Goal: Transaction & Acquisition: Purchase product/service

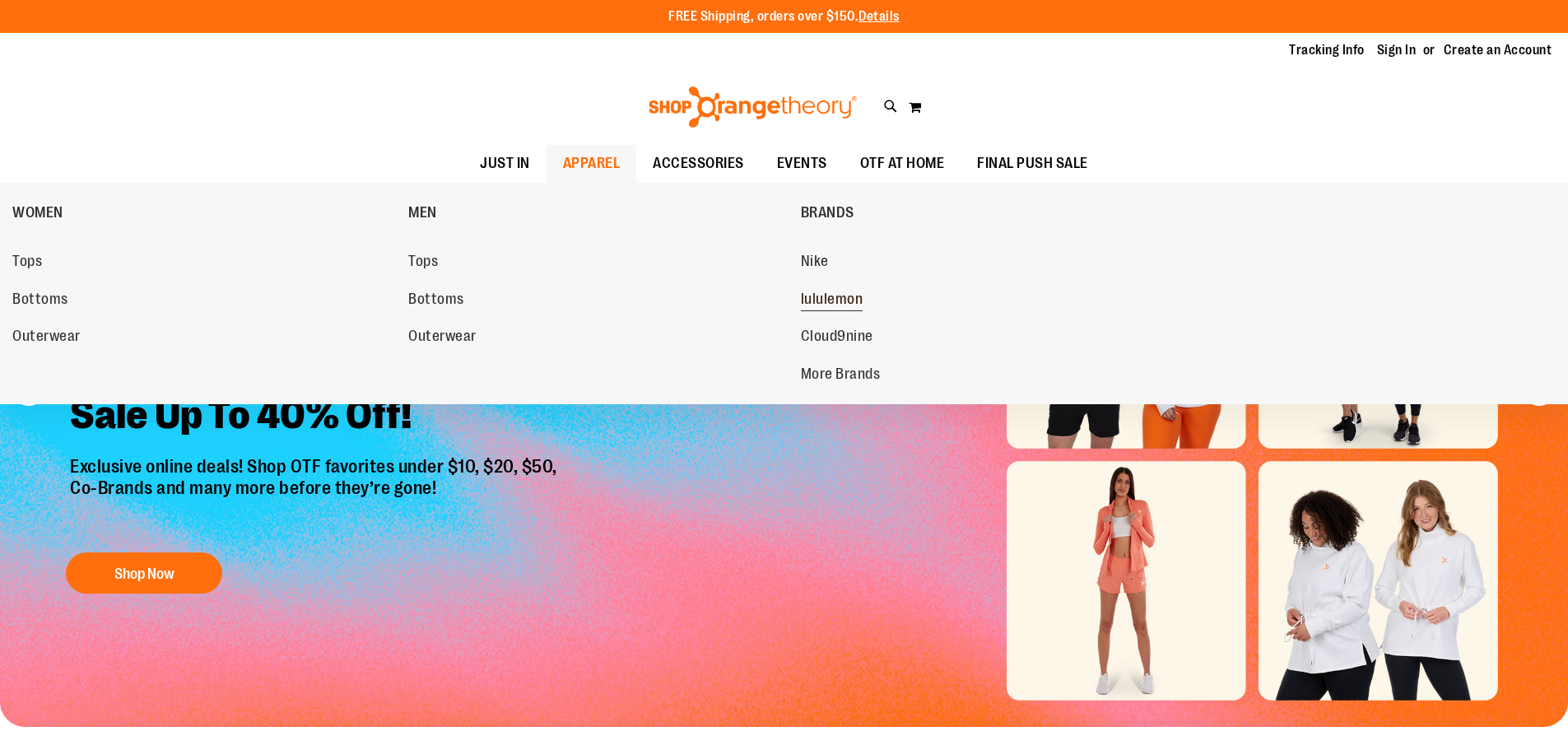
click at [840, 296] on span "lululemon" at bounding box center [832, 301] width 63 height 21
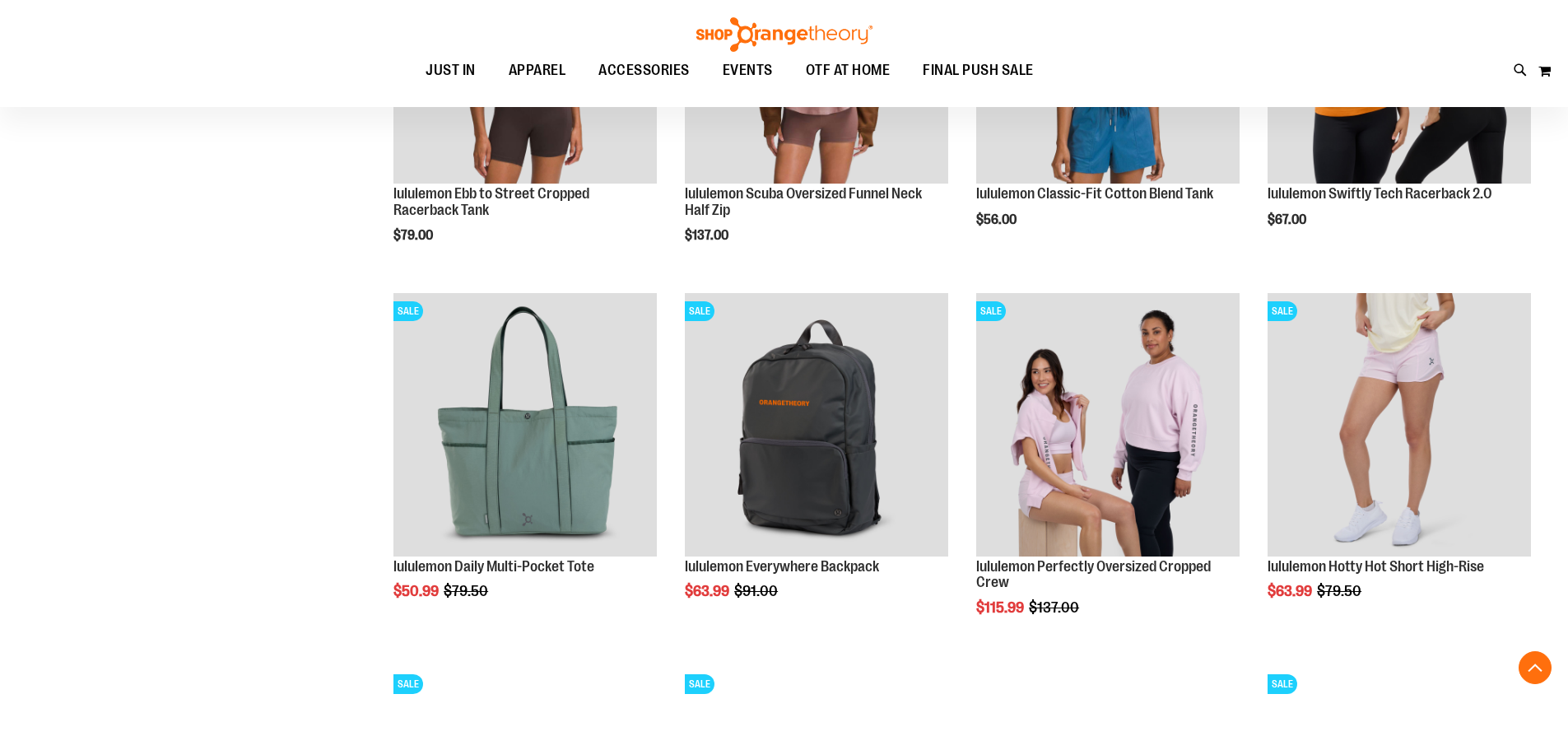
scroll to position [1562, 0]
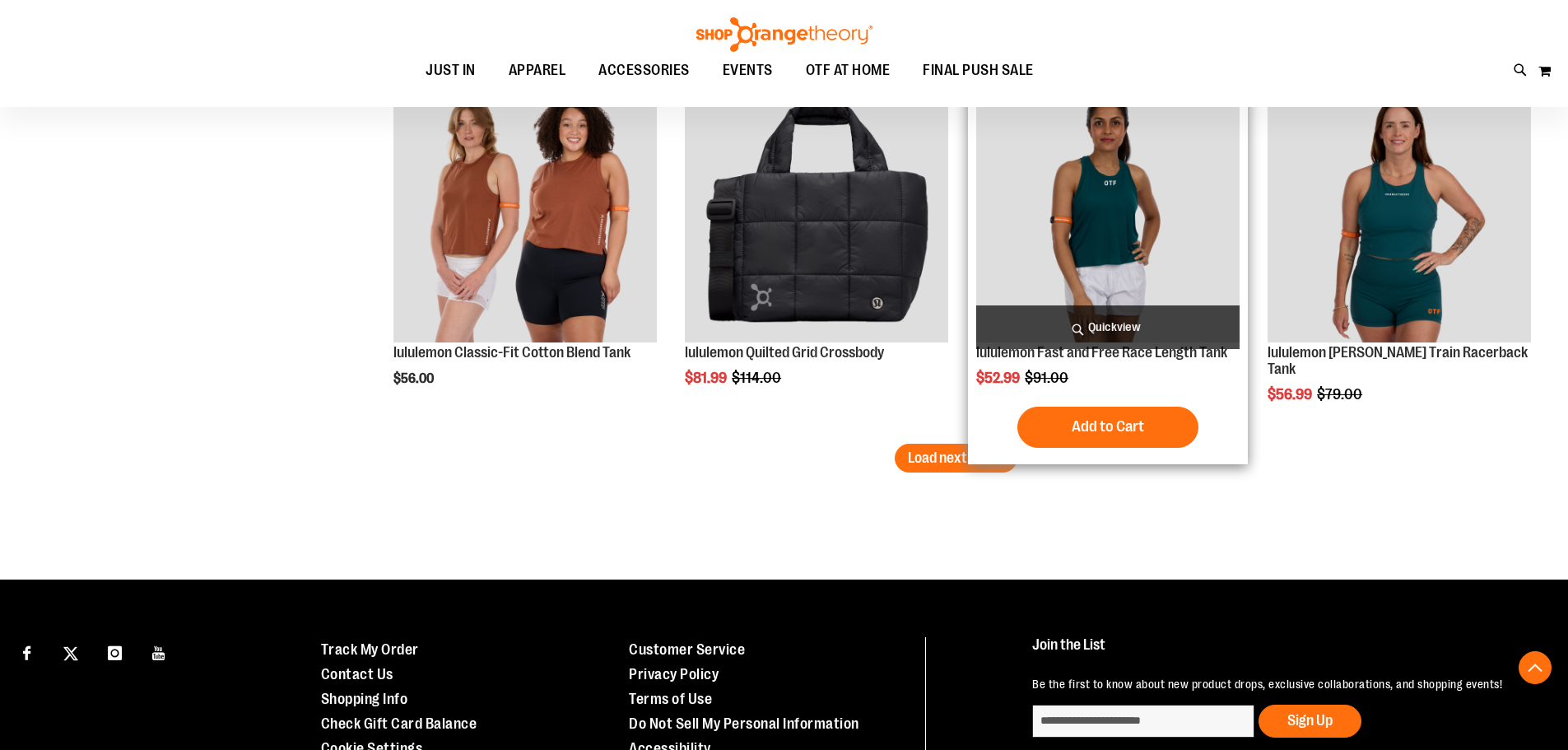
scroll to position [3208, 0]
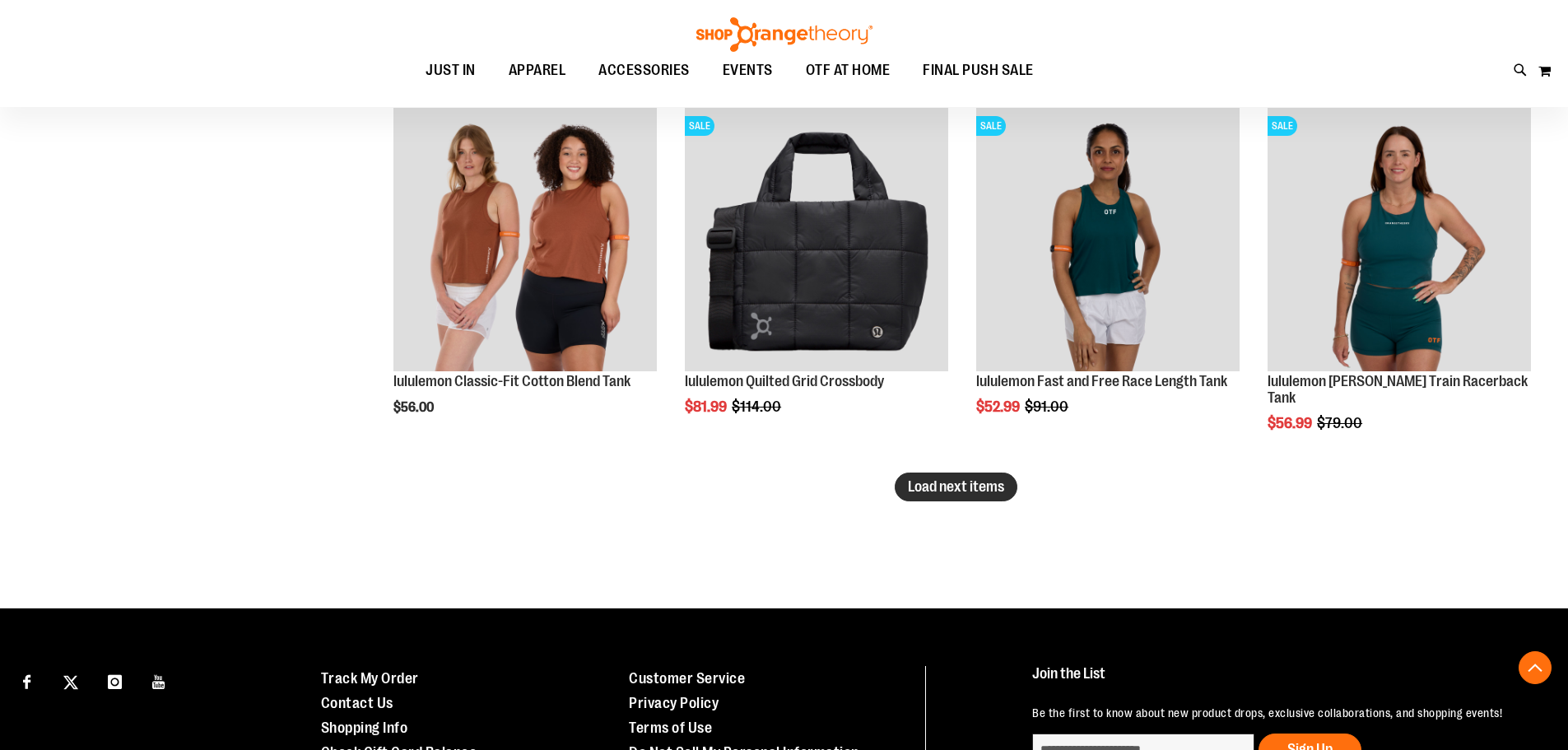
click at [943, 483] on span "Load next items" at bounding box center [956, 486] width 96 height 16
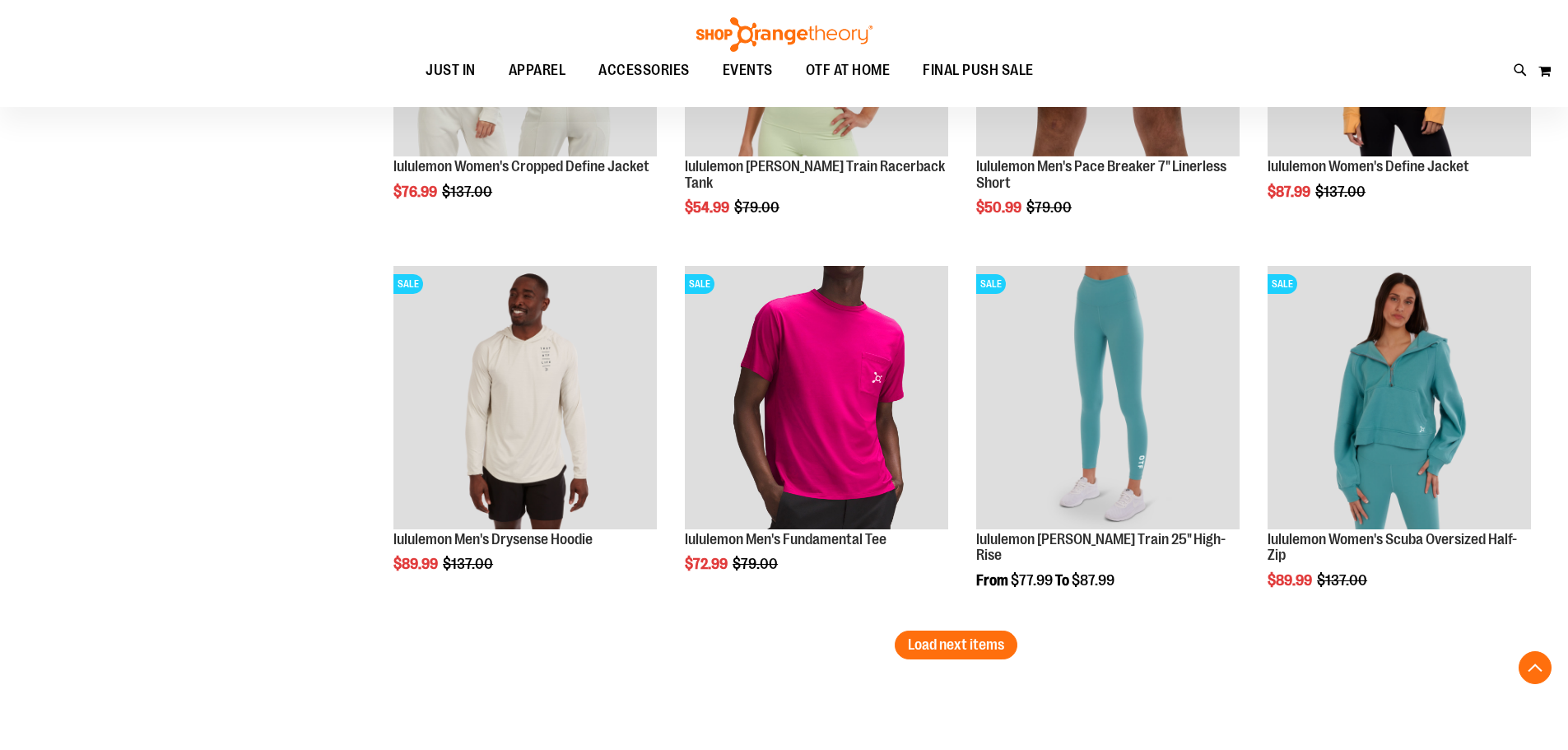
scroll to position [4196, 0]
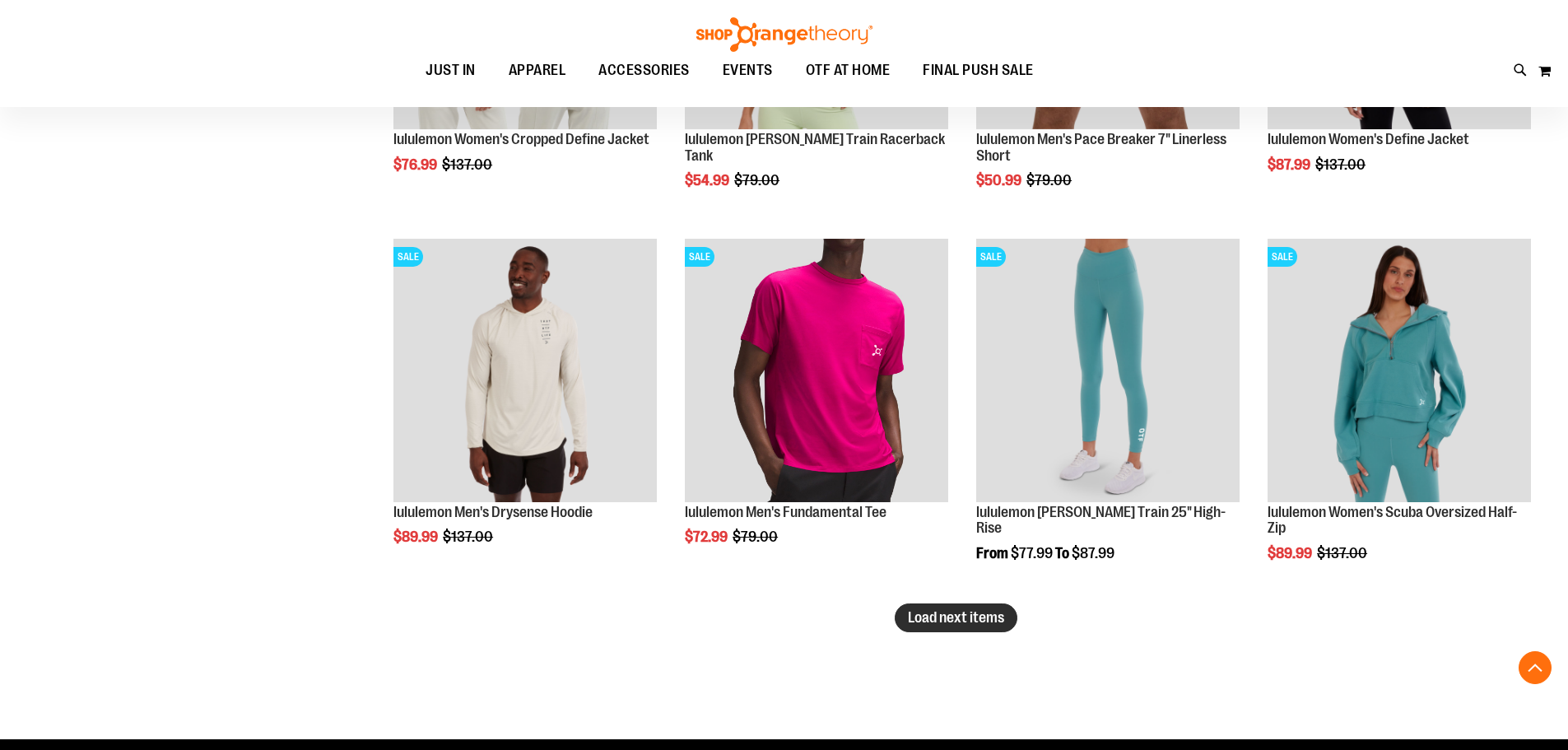
click at [976, 604] on button "Load next items" at bounding box center [956, 618] width 122 height 29
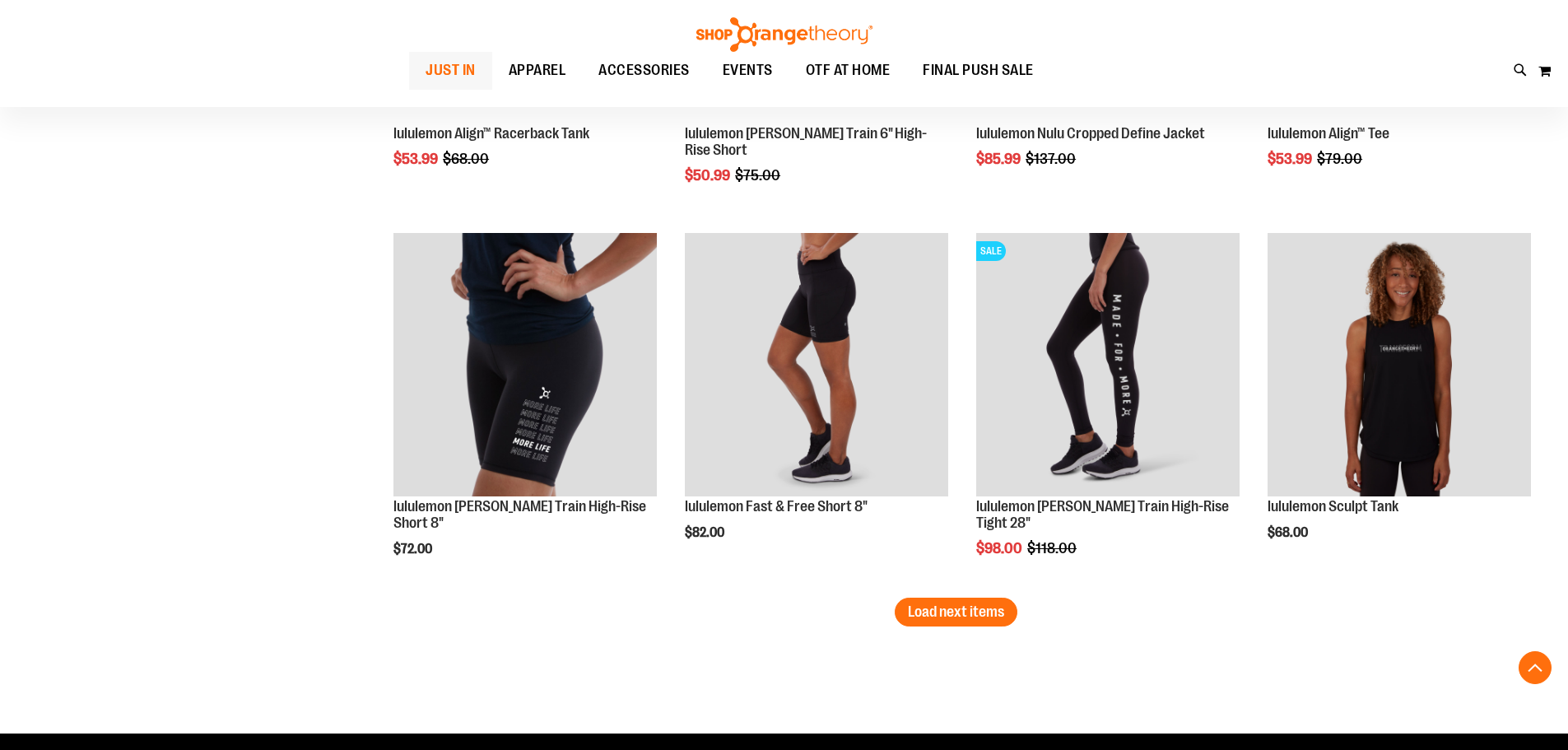
scroll to position [5348, 0]
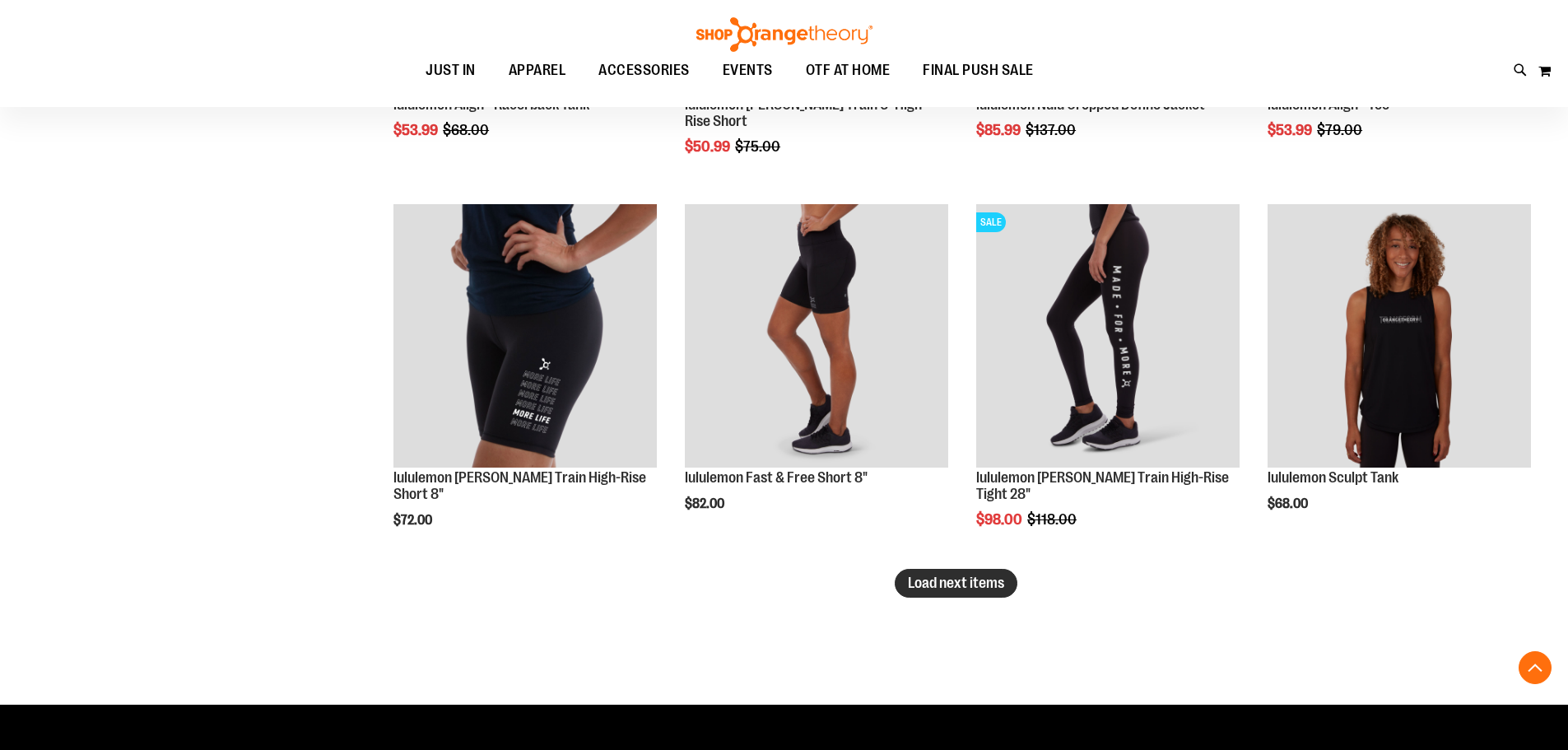
click at [947, 583] on span "Load next items" at bounding box center [956, 582] width 96 height 16
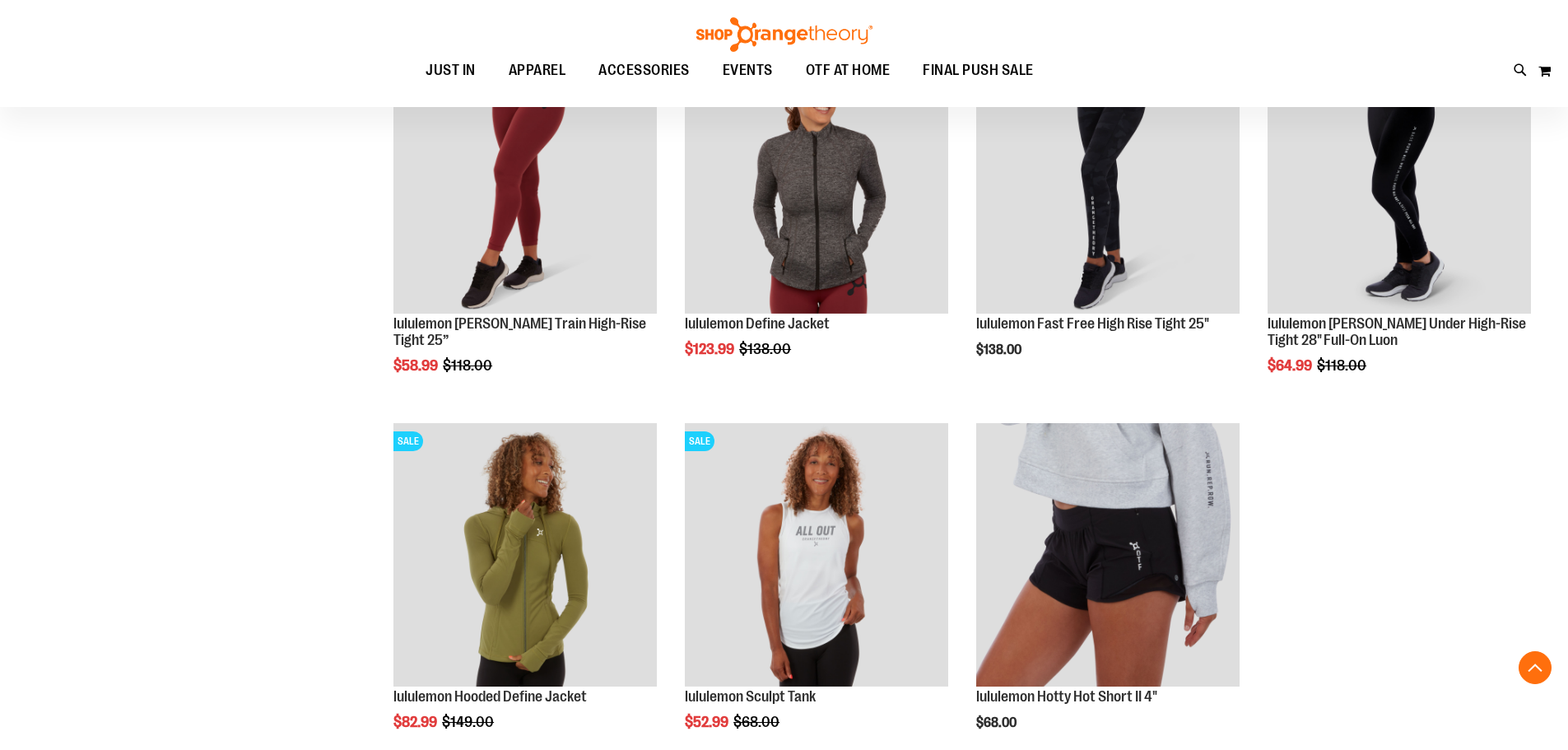
scroll to position [5841, 0]
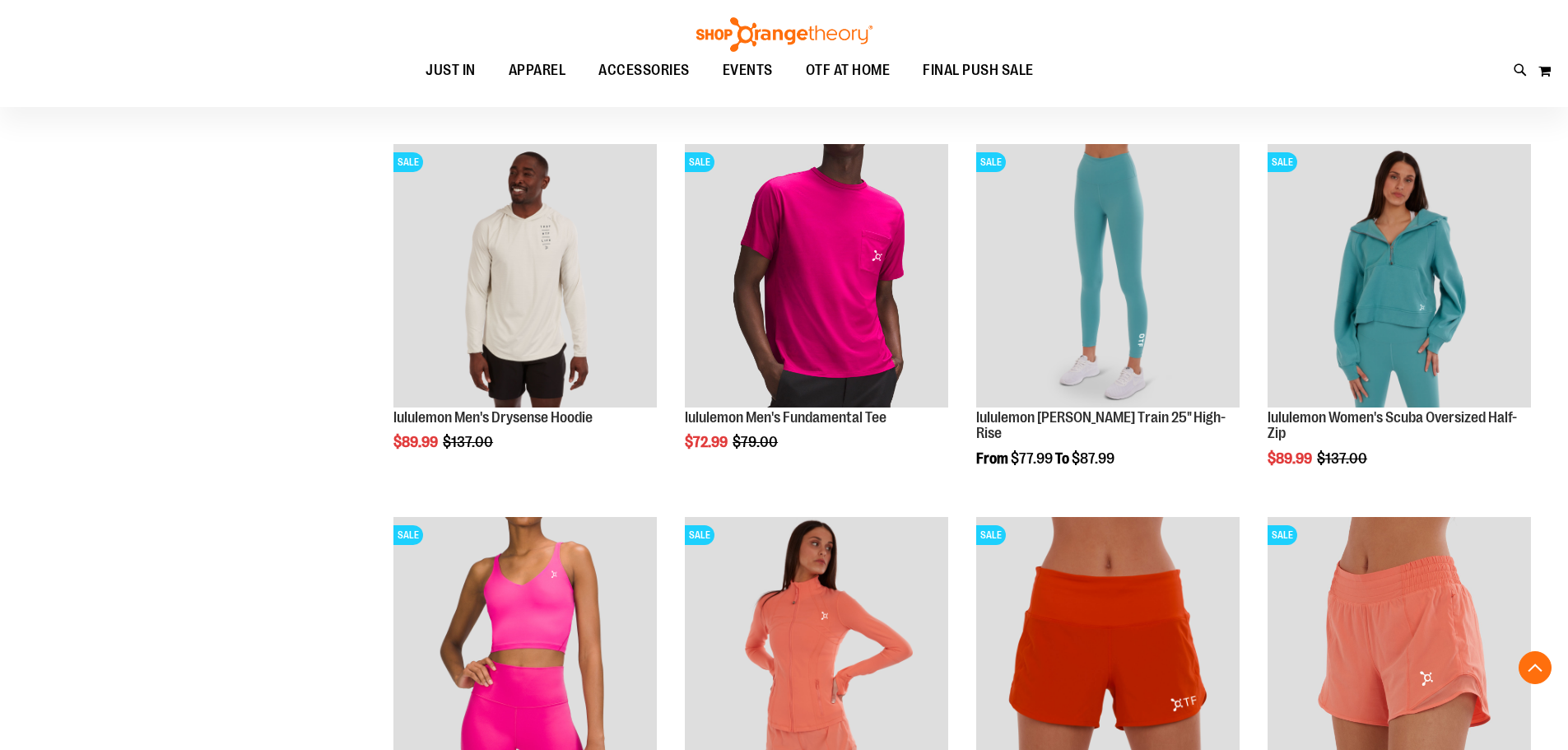
scroll to position [4278, 0]
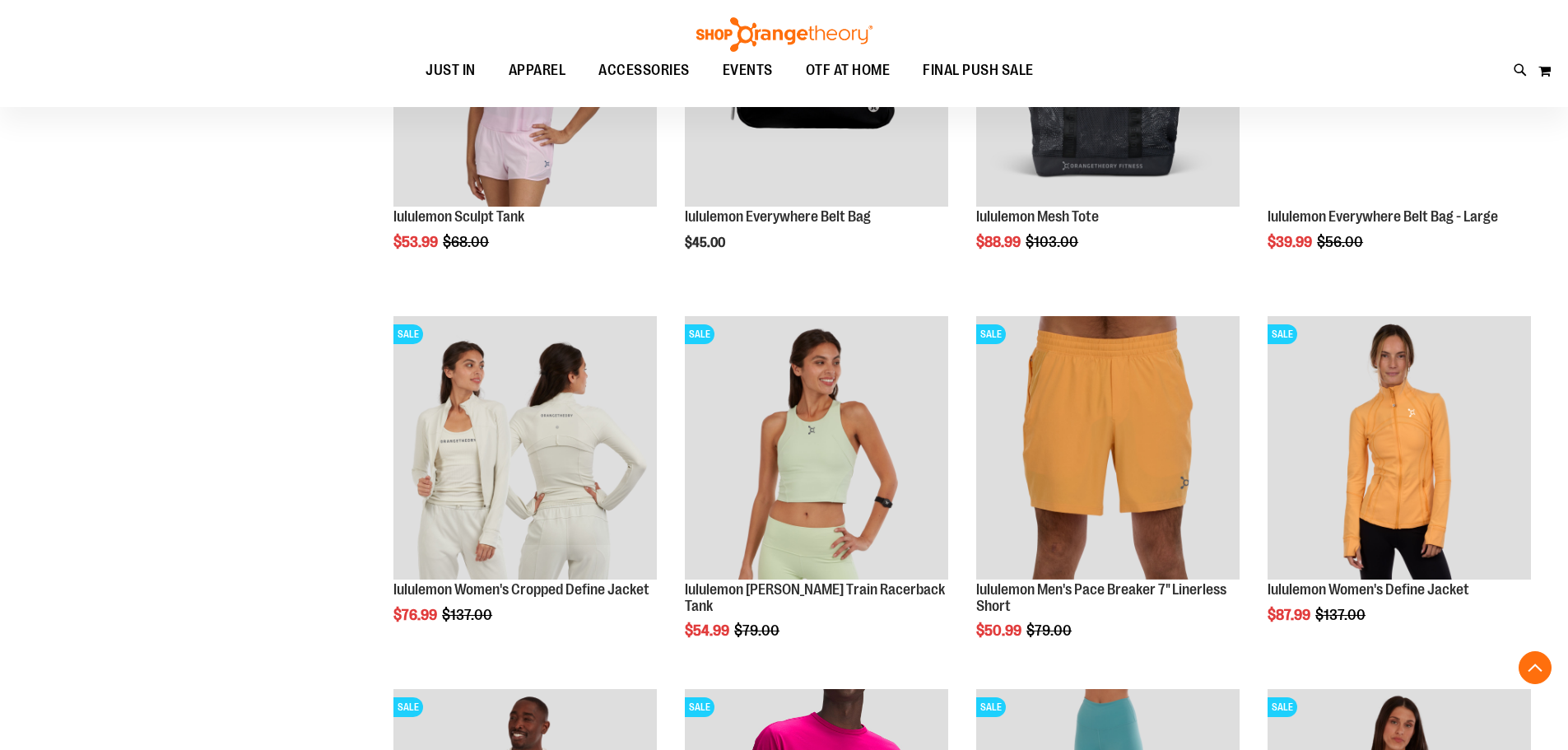
scroll to position [3784, 0]
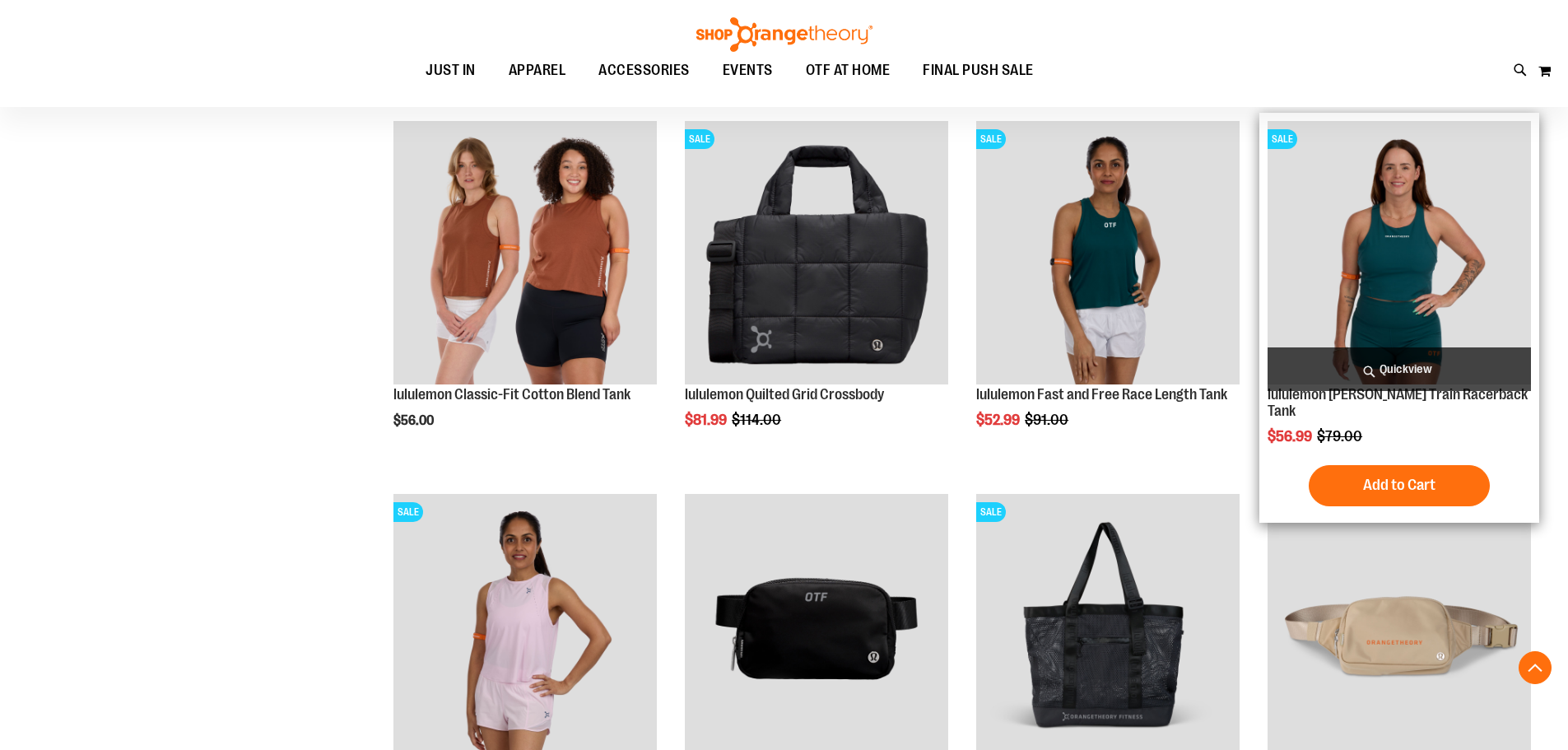
scroll to position [3208, 0]
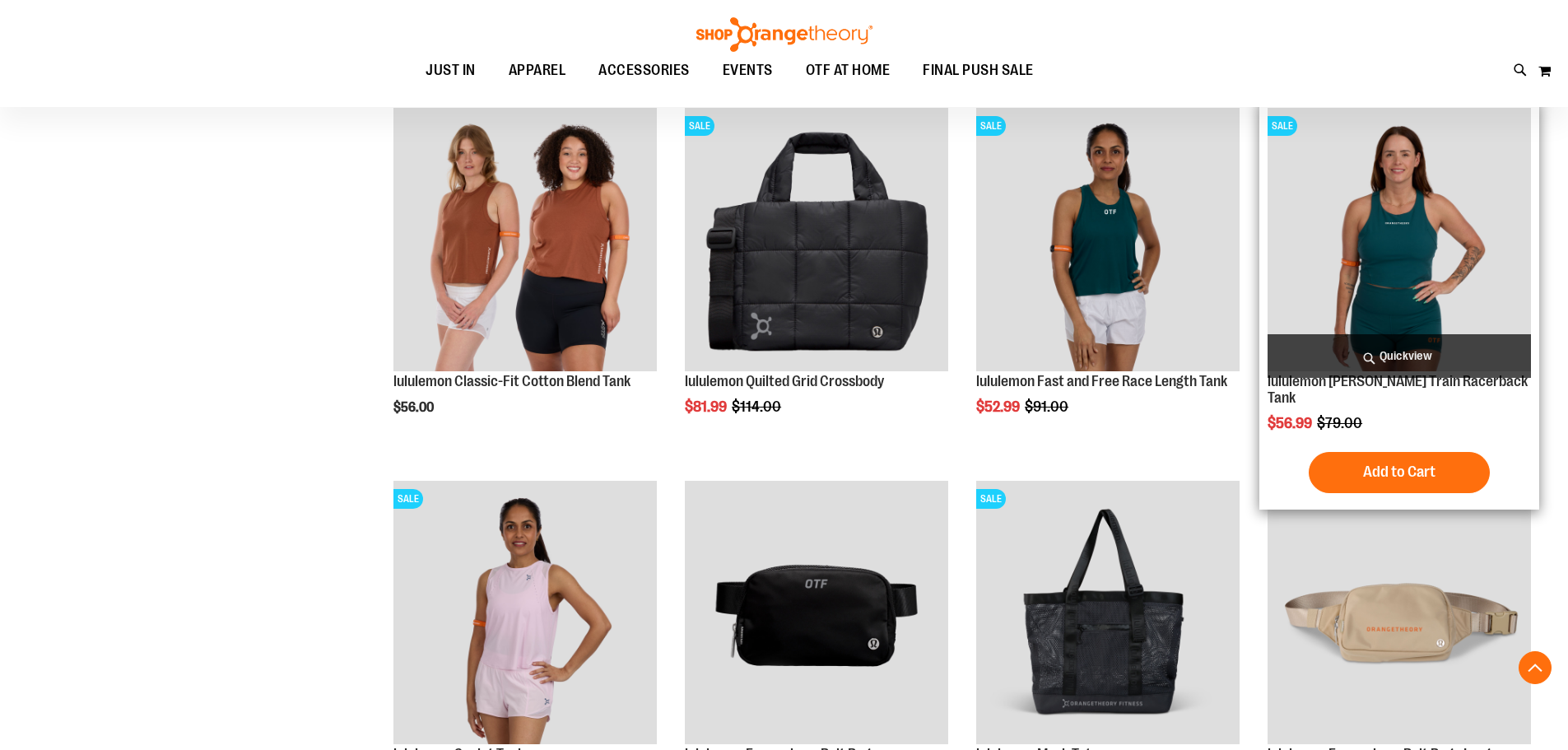
scroll to position [3291, 0]
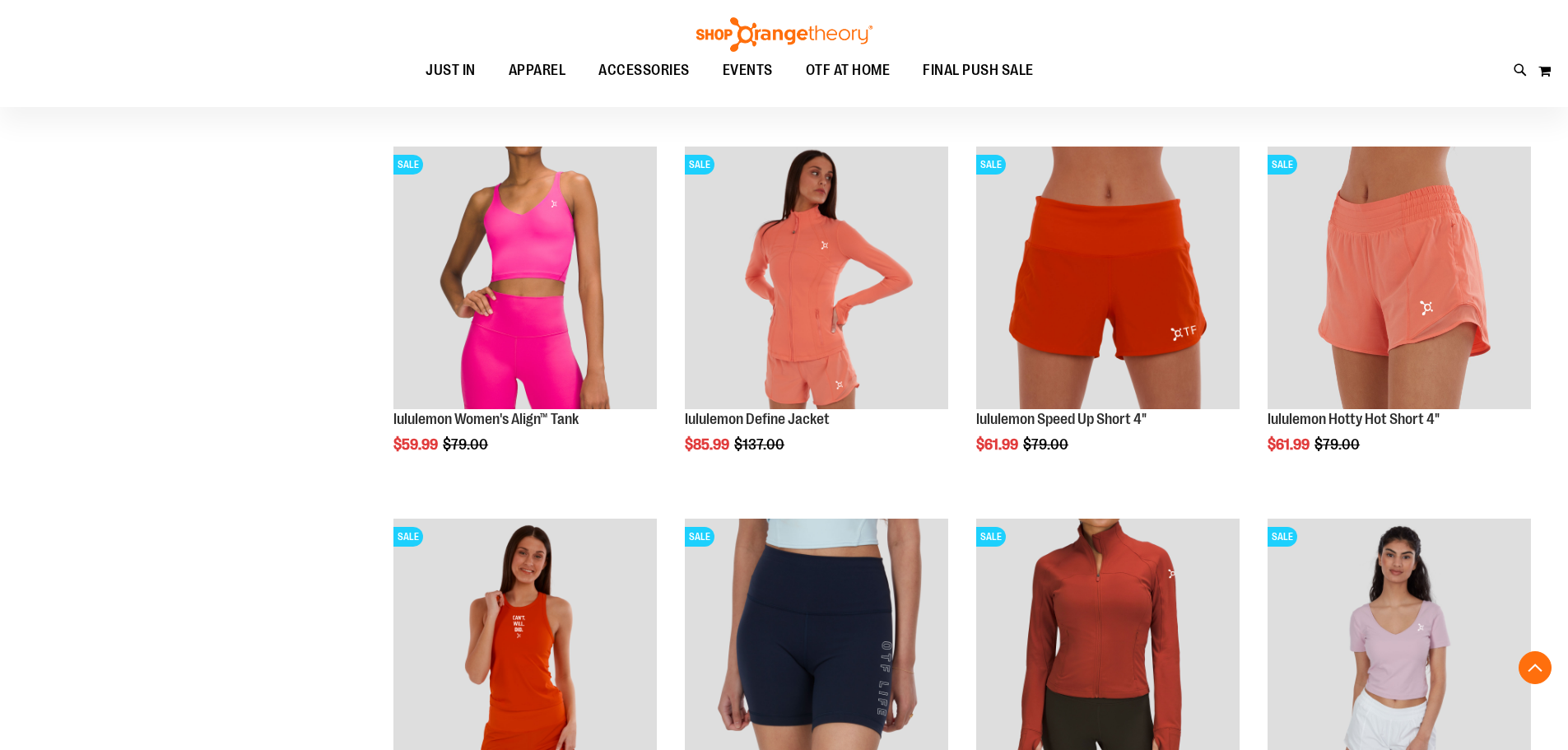
scroll to position [4689, 0]
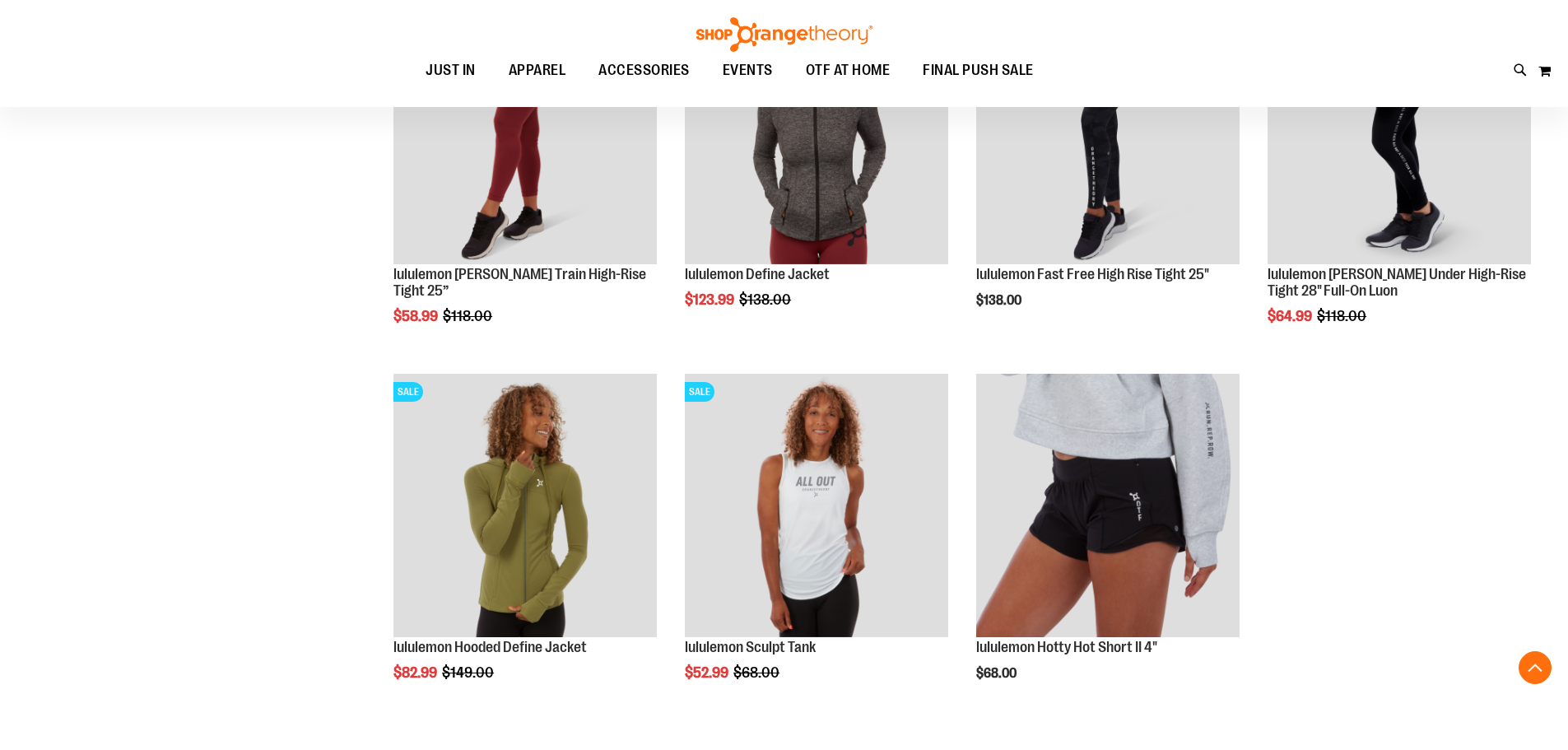
scroll to position [6089, 0]
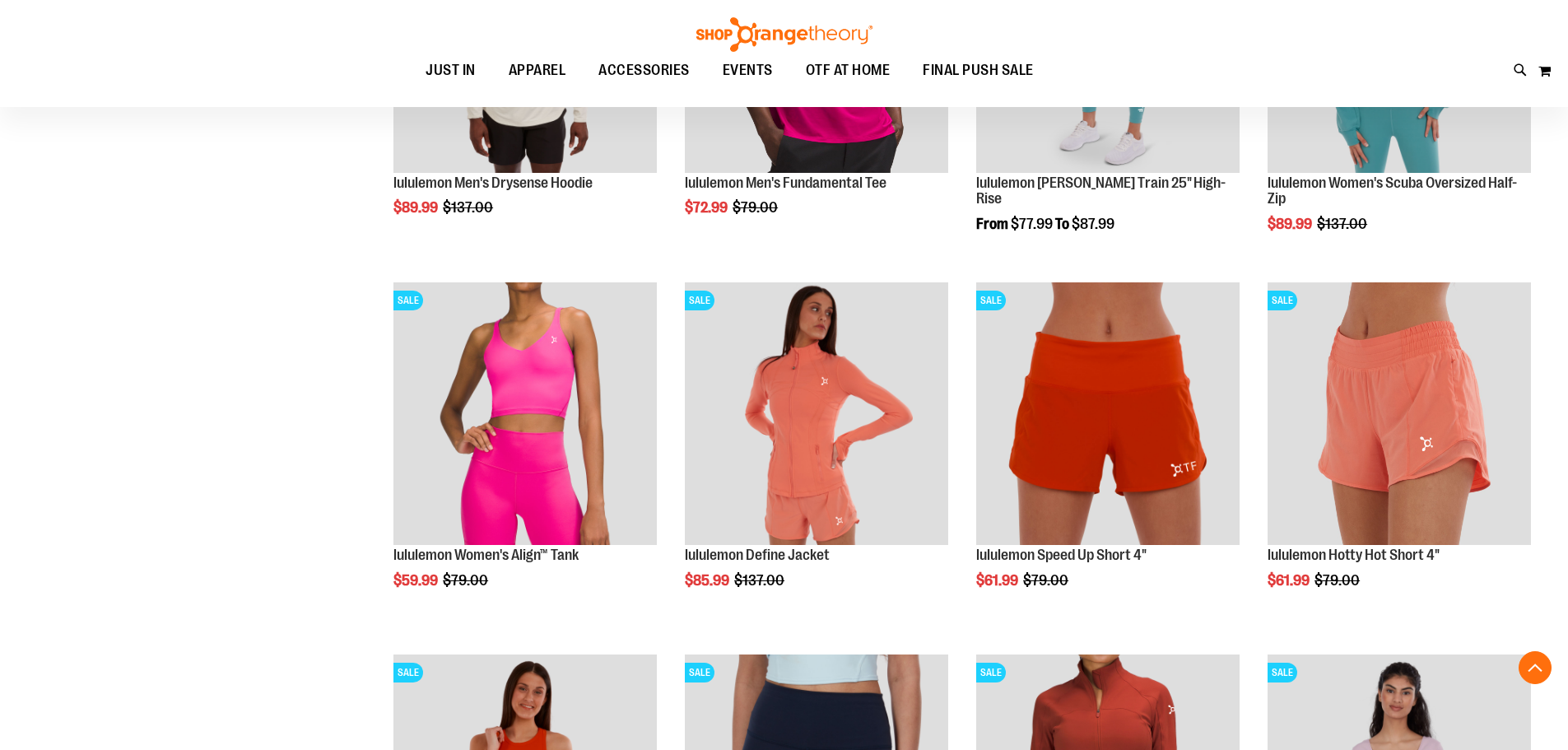
scroll to position [4361, 0]
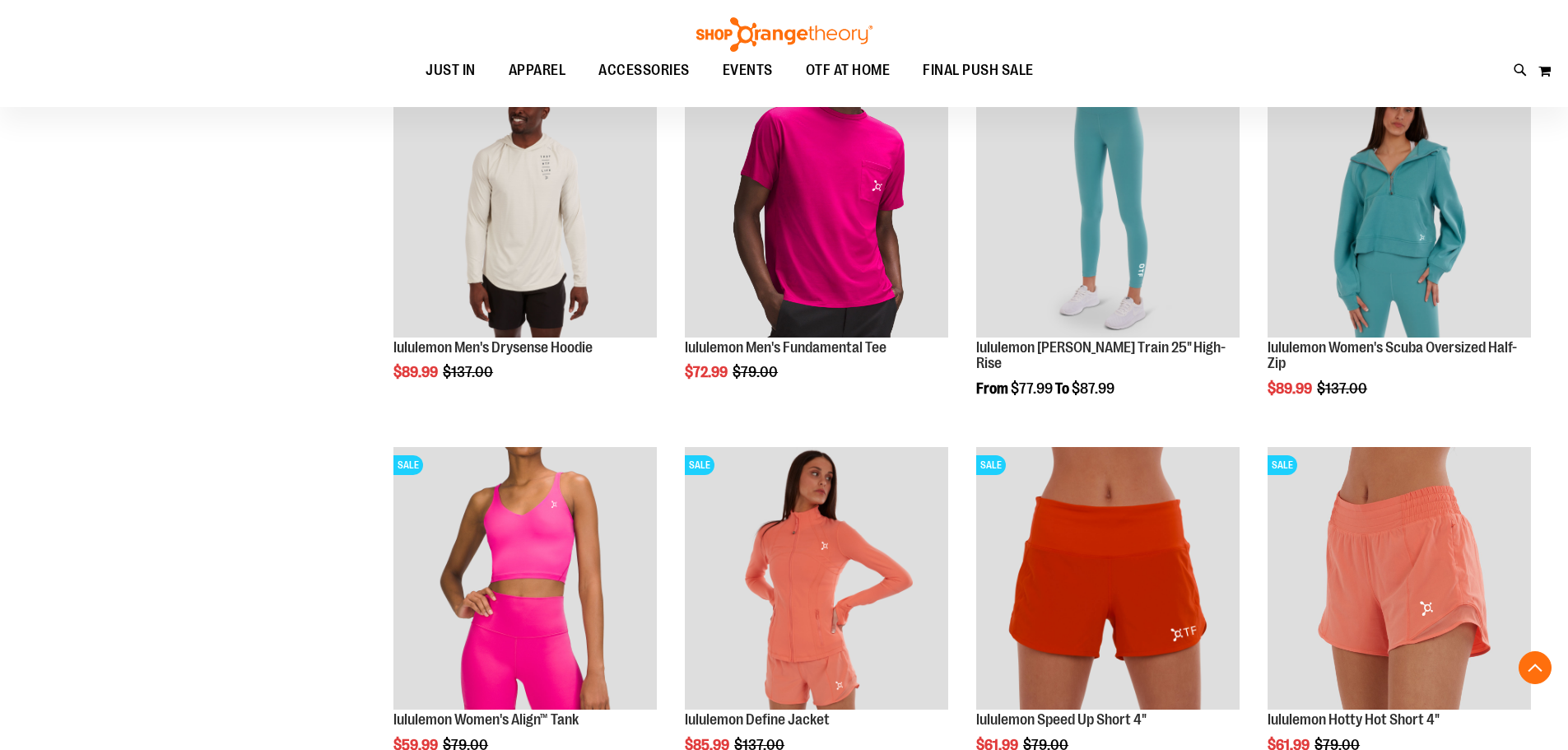
drag, startPoint x: 649, startPoint y: 0, endPoint x: 620, endPoint y: 25, distance: 38.3
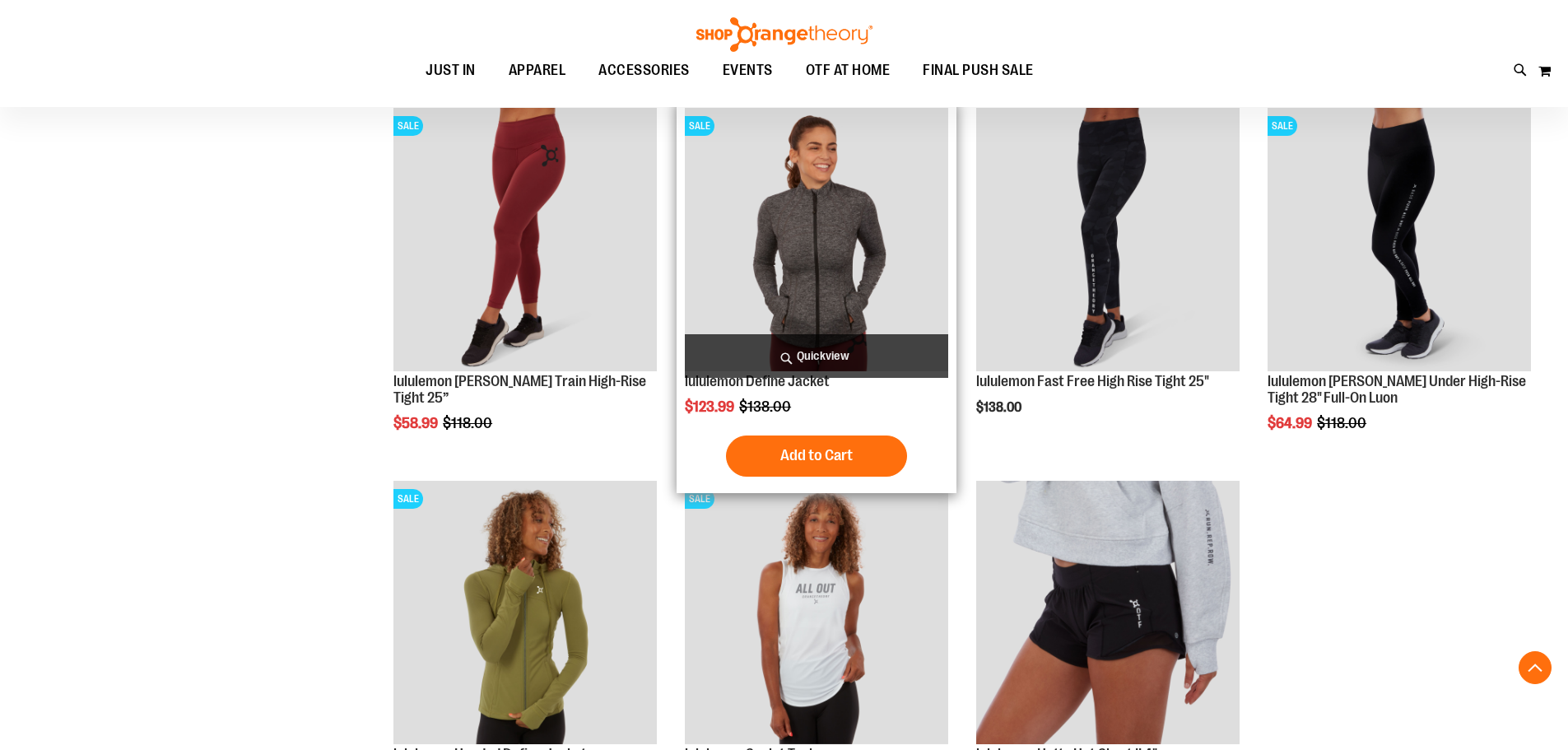
scroll to position [5652, 0]
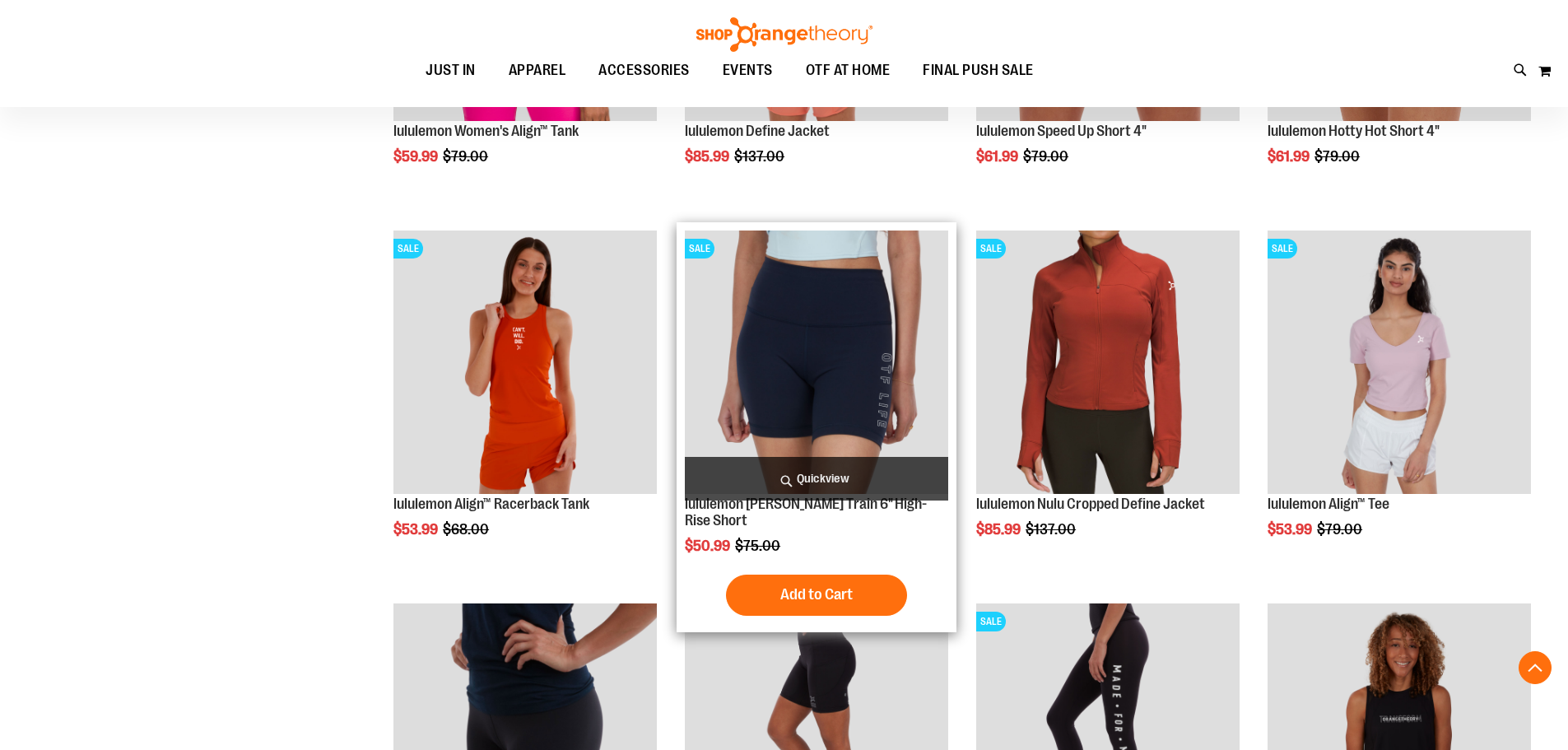
scroll to position [4912, 0]
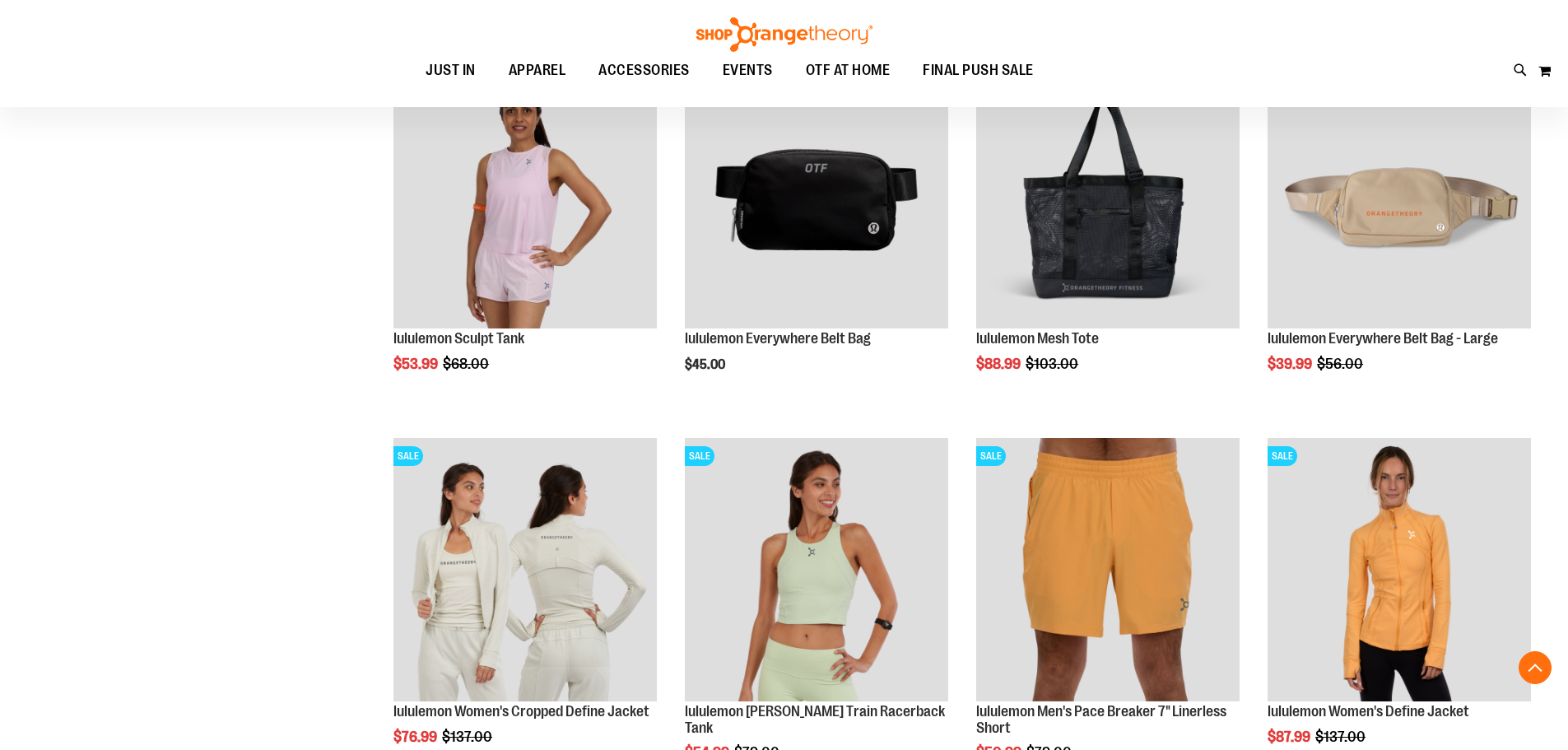
scroll to position [3595, 0]
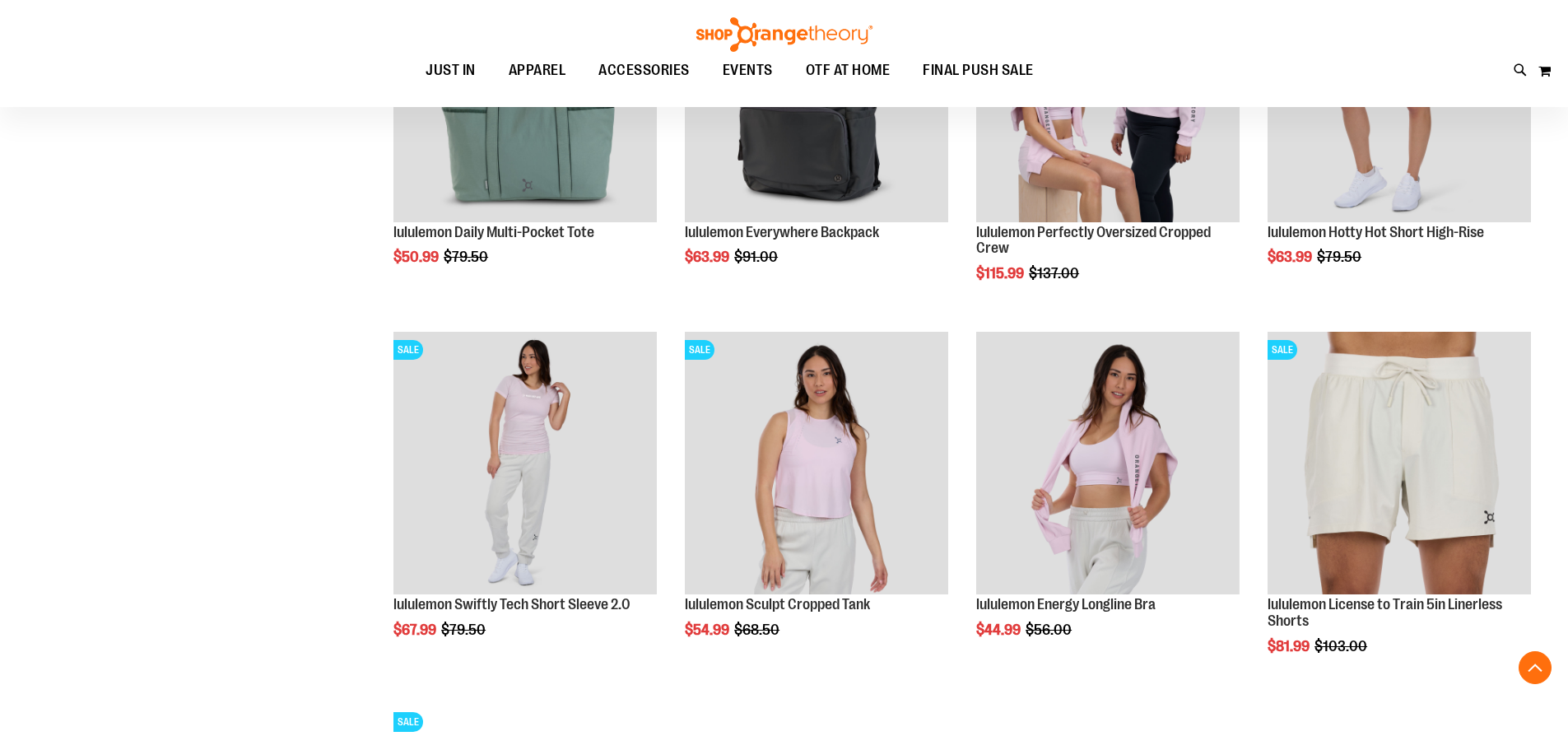
scroll to position [1620, 0]
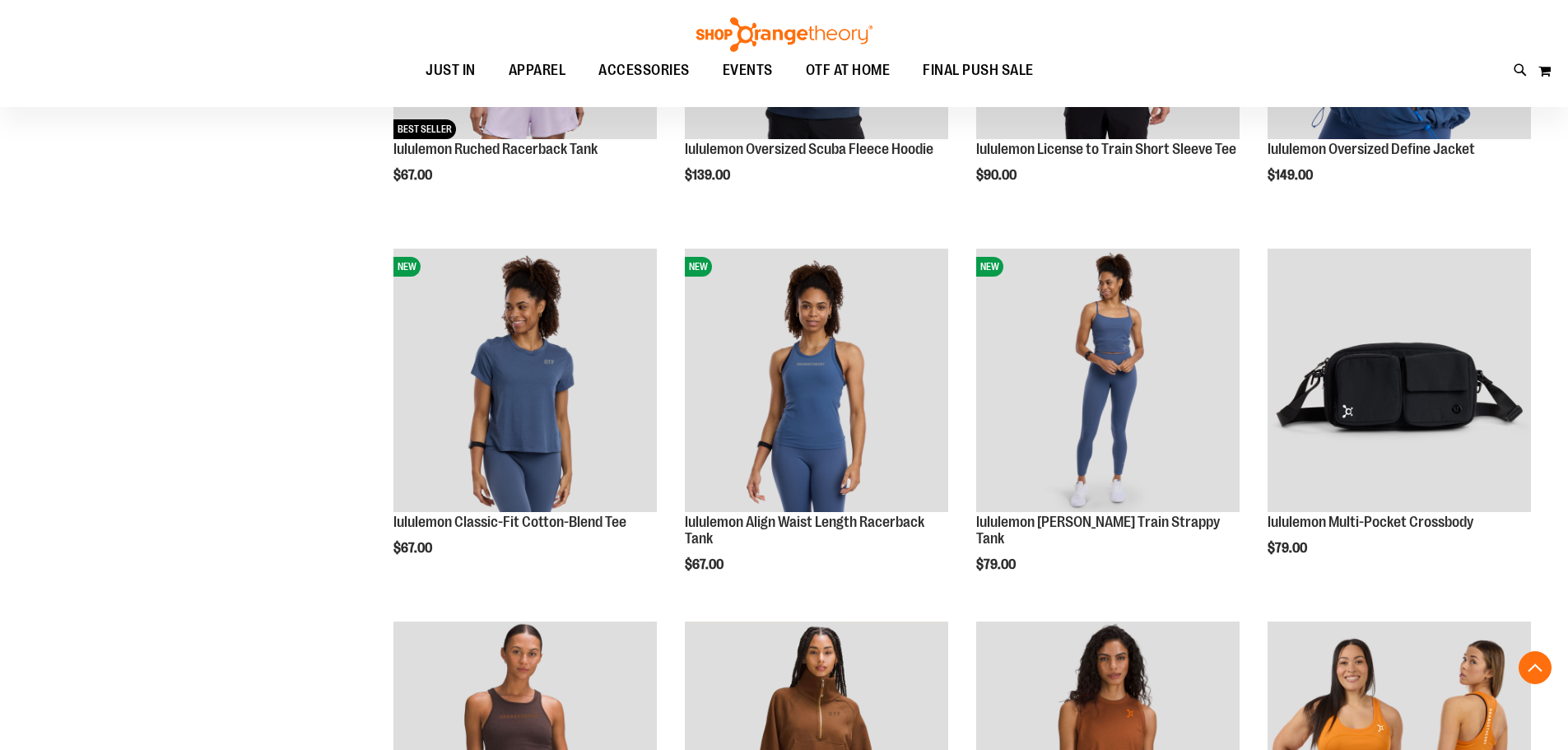
scroll to position [797, 0]
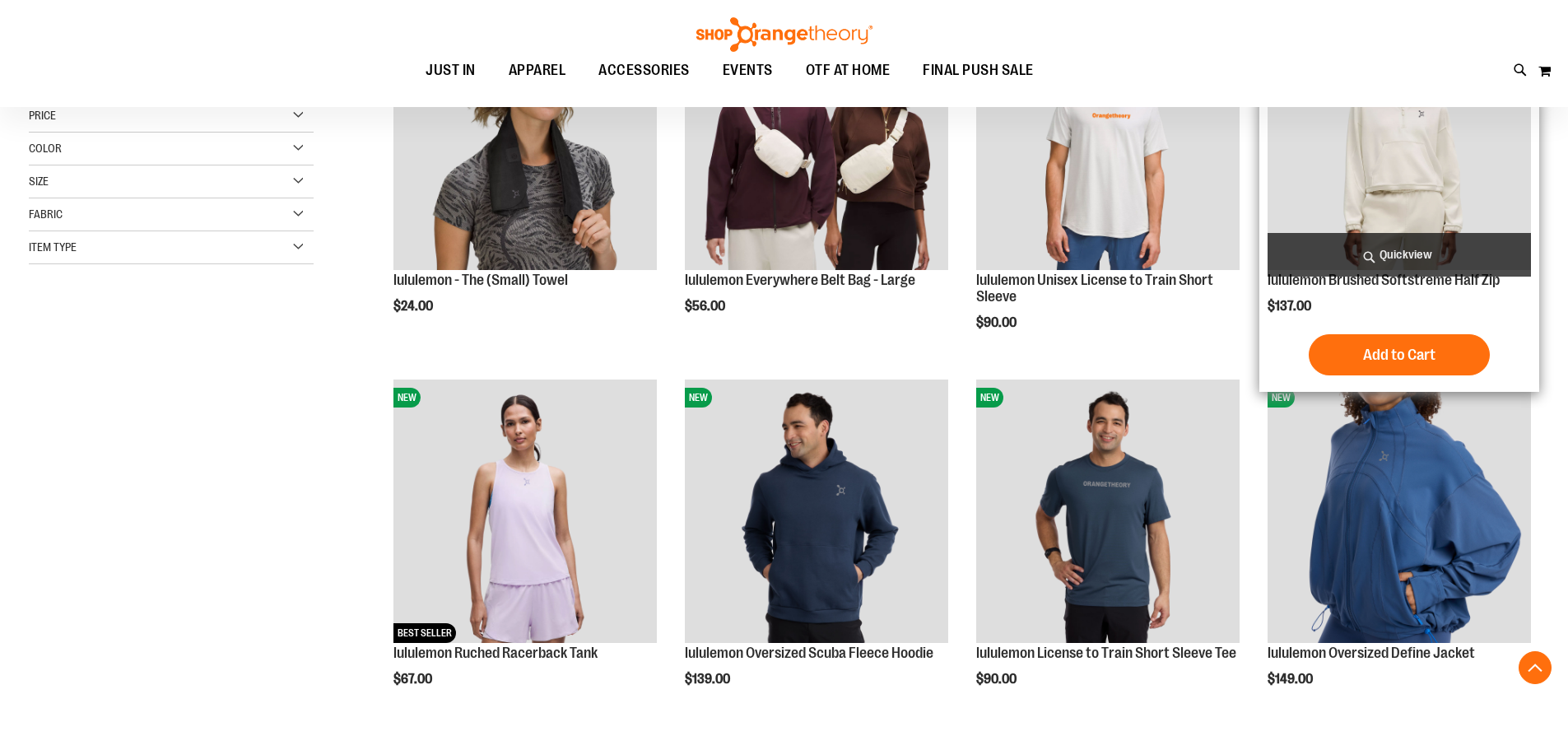
scroll to position [246, 0]
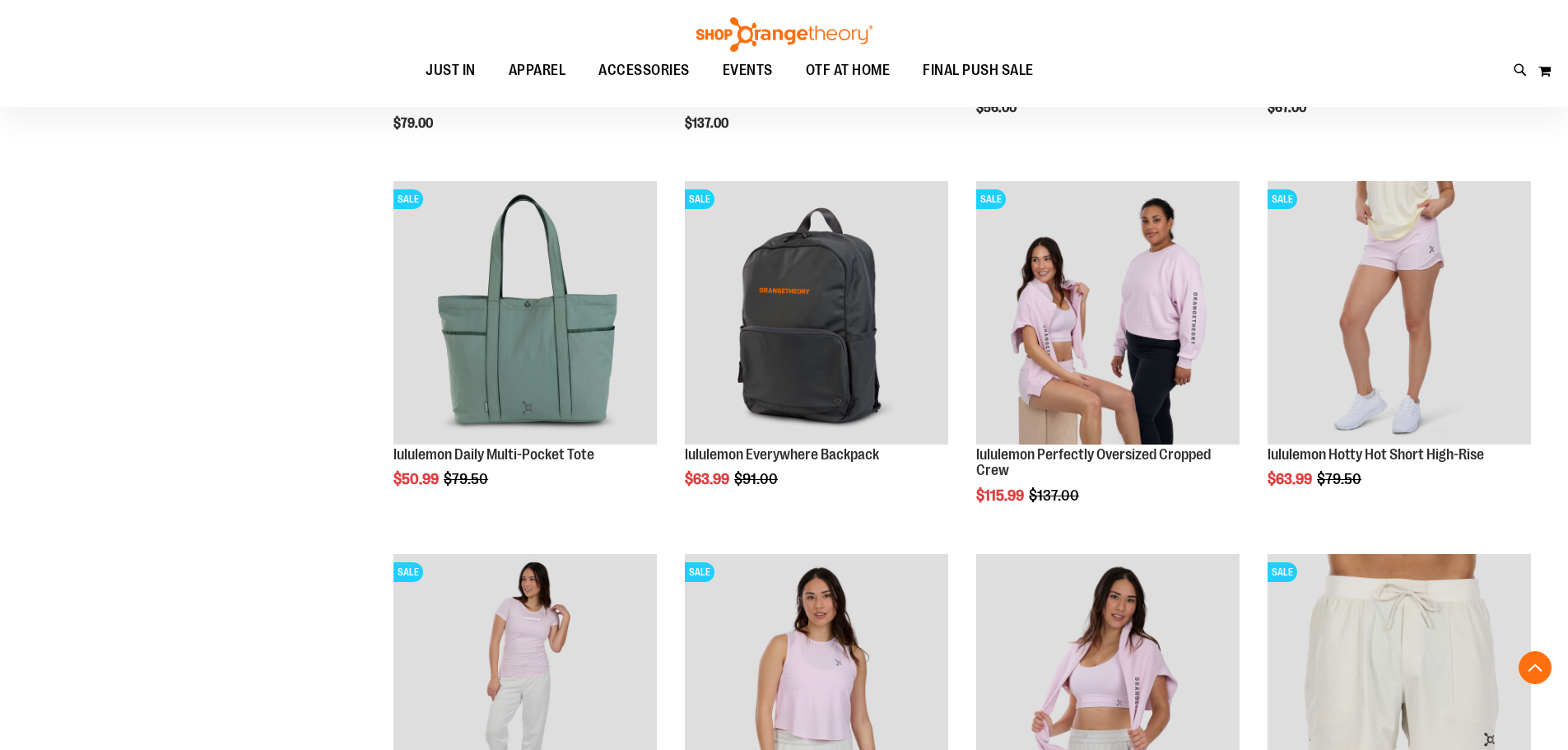
scroll to position [1727, 0]
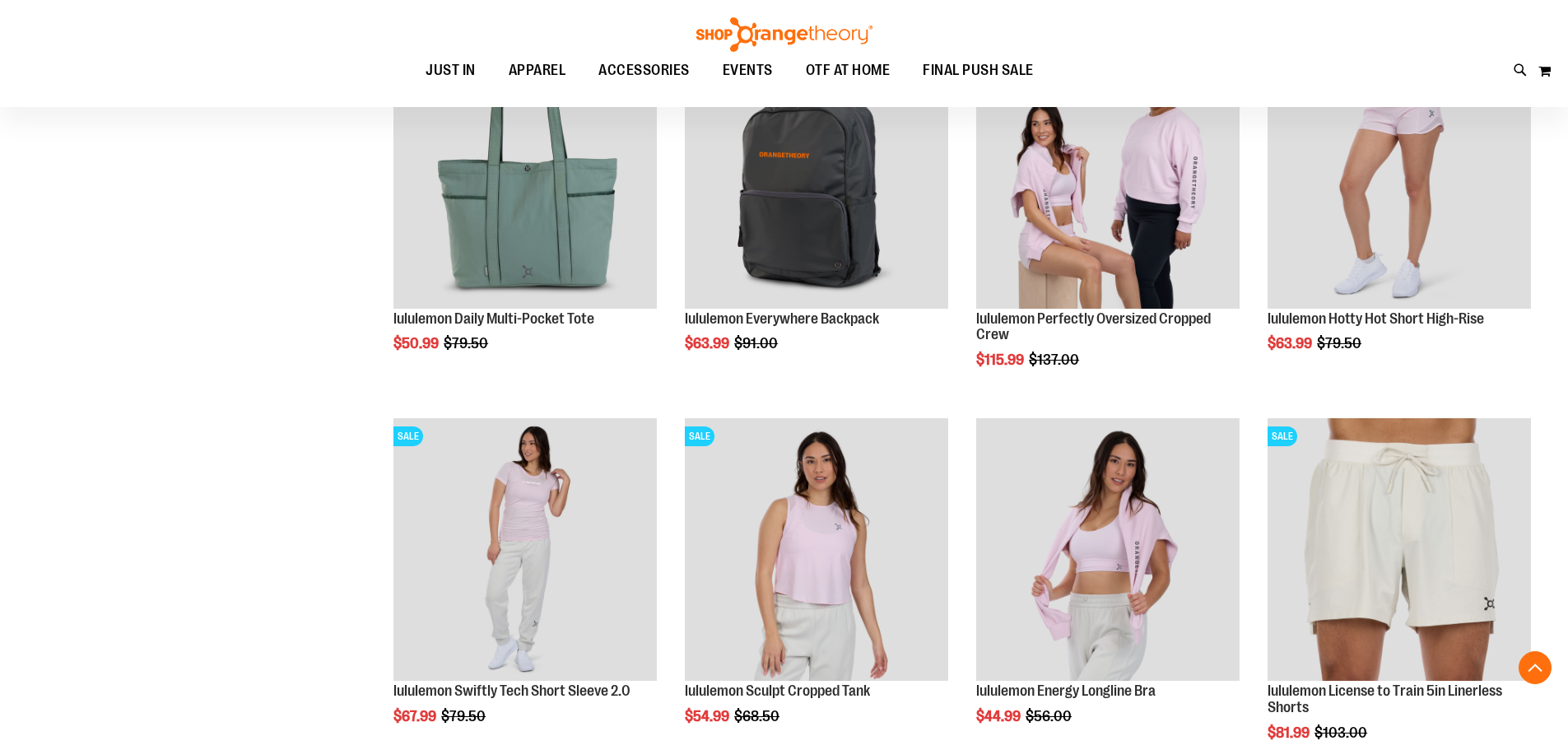
scroll to position [1810, 0]
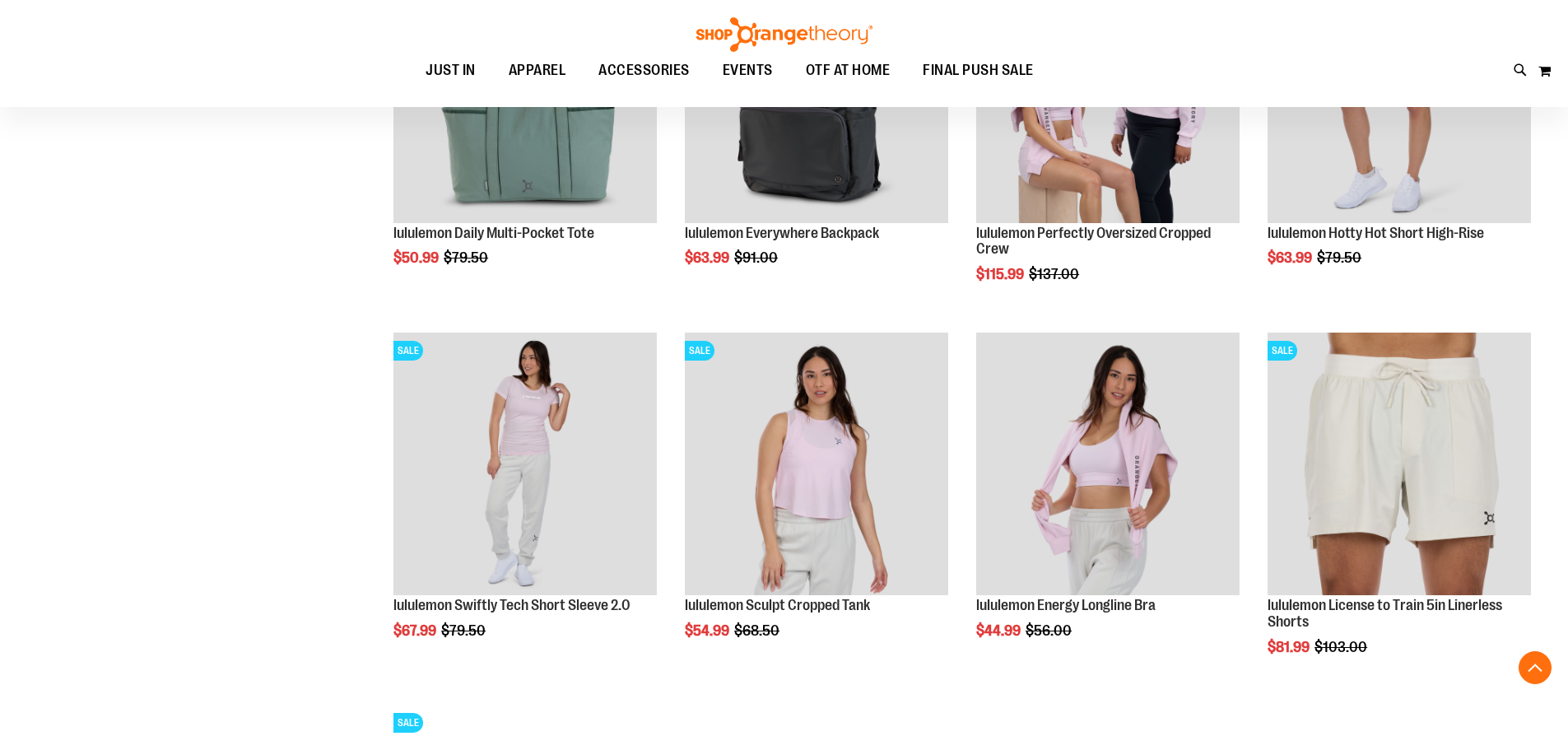
scroll to position [1892, 0]
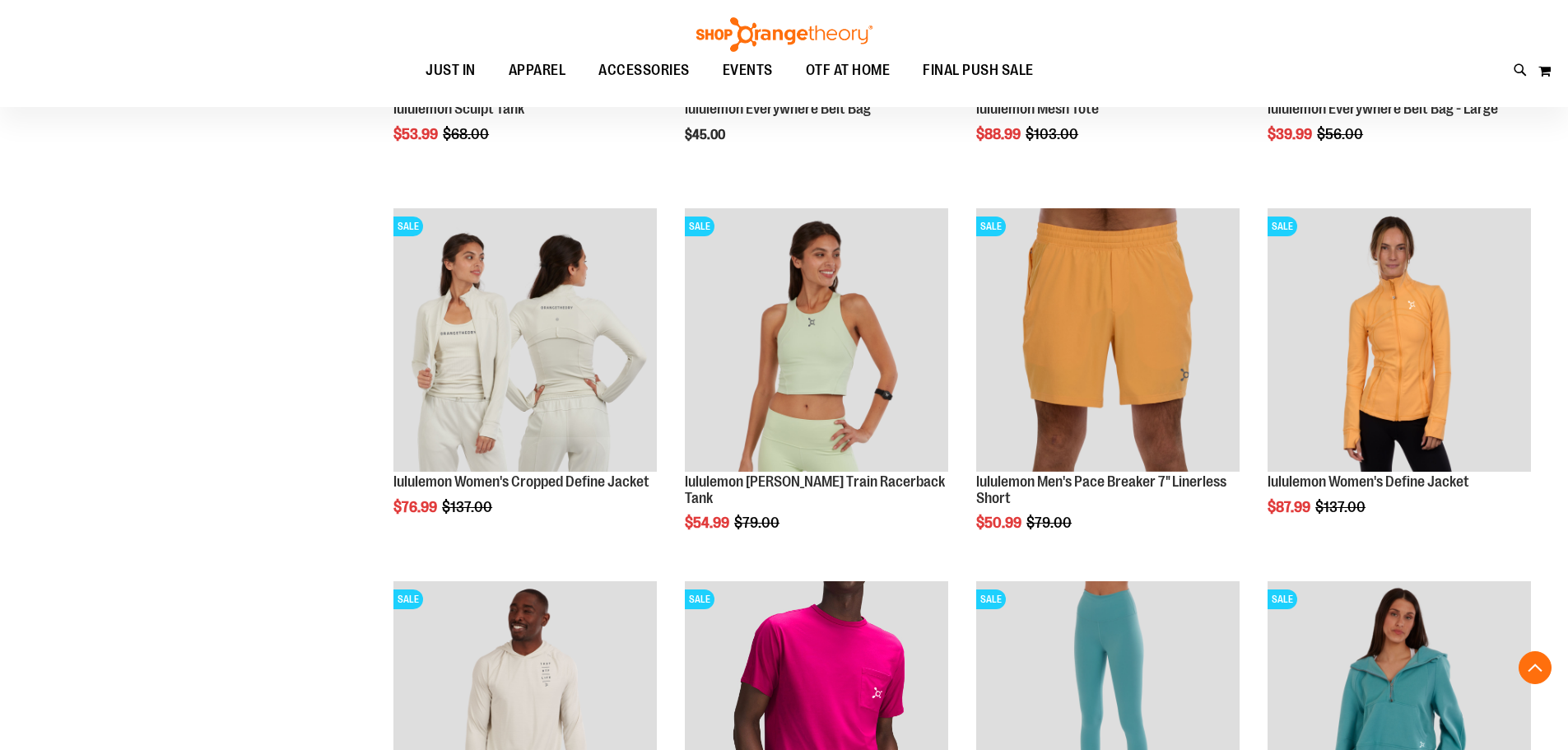
scroll to position [3867, 0]
